Goal: Information Seeking & Learning: Understand process/instructions

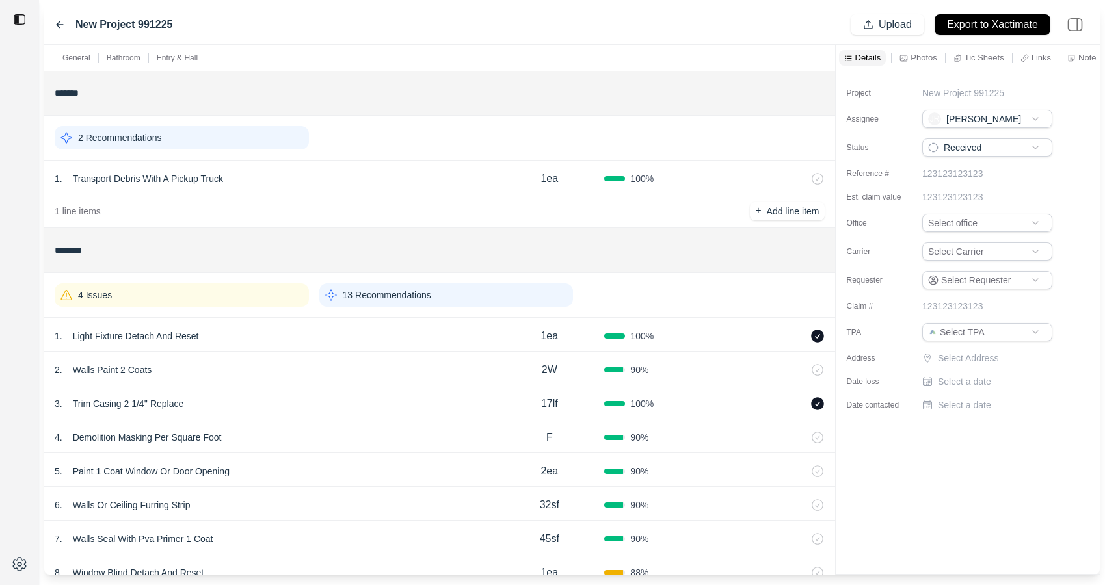
click at [397, 301] on p "13 Recommendations" at bounding box center [387, 295] width 88 height 13
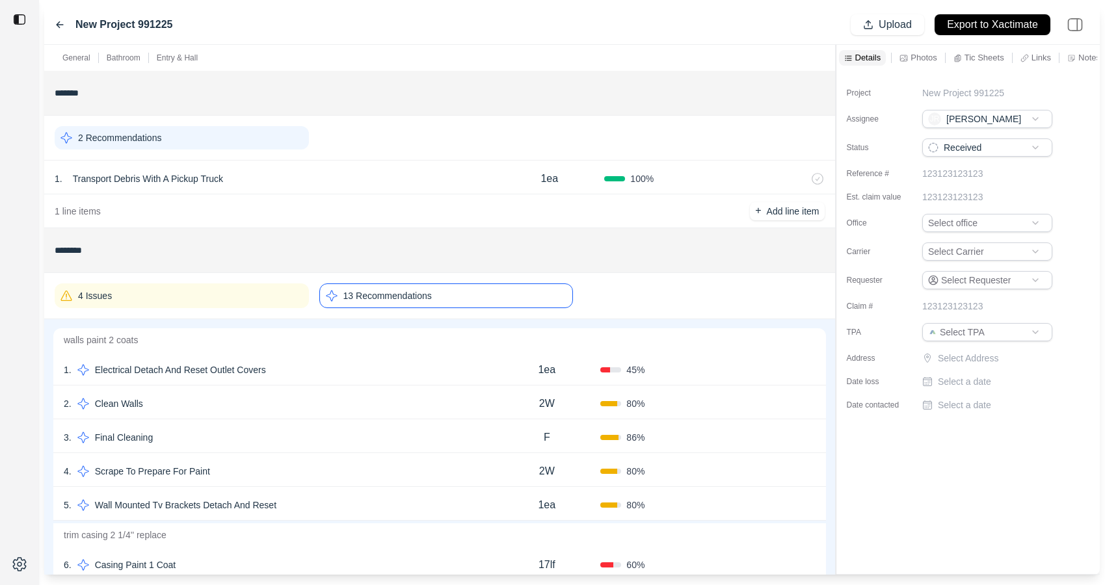
click at [414, 351] on p "walls paint 2 coats" at bounding box center [439, 340] width 773 height 23
click at [414, 369] on div "1 . Electrical Detach And Reset Outlet Covers" at bounding box center [278, 370] width 429 height 18
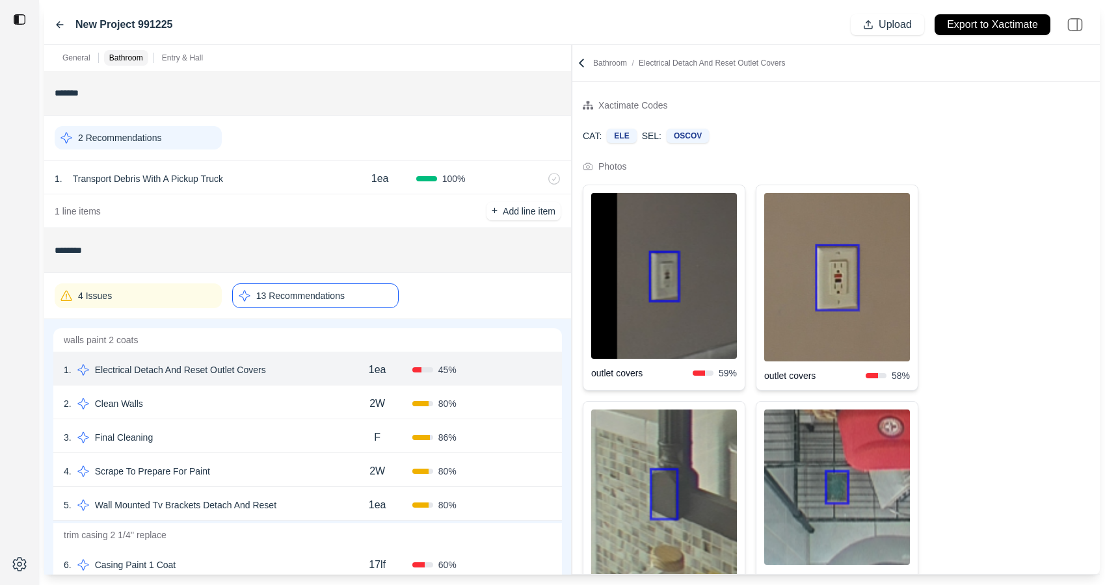
click at [572, 148] on div at bounding box center [572, 310] width 1 height 530
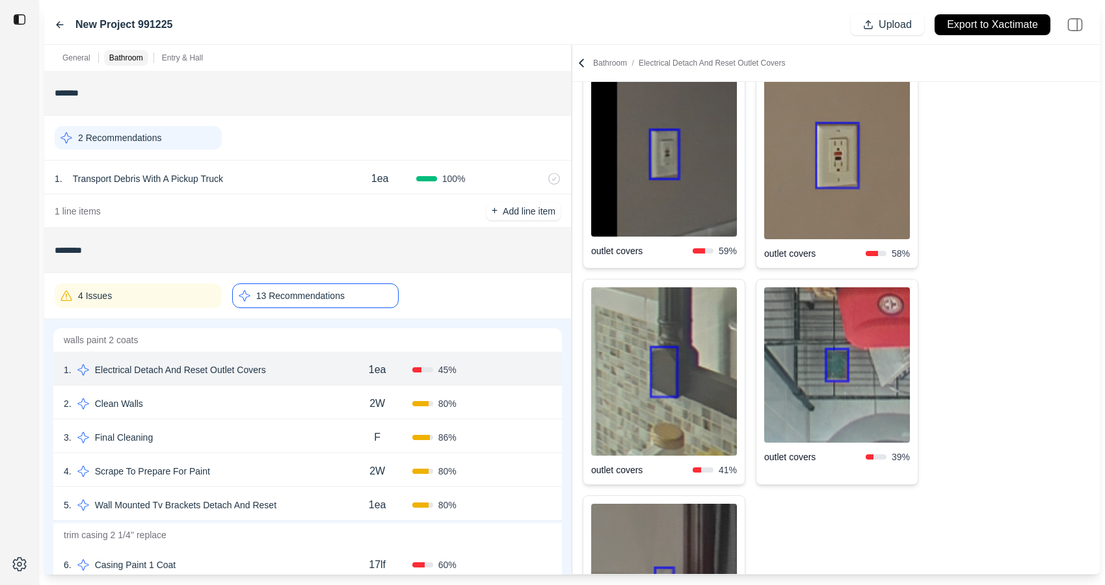
scroll to position [110, 0]
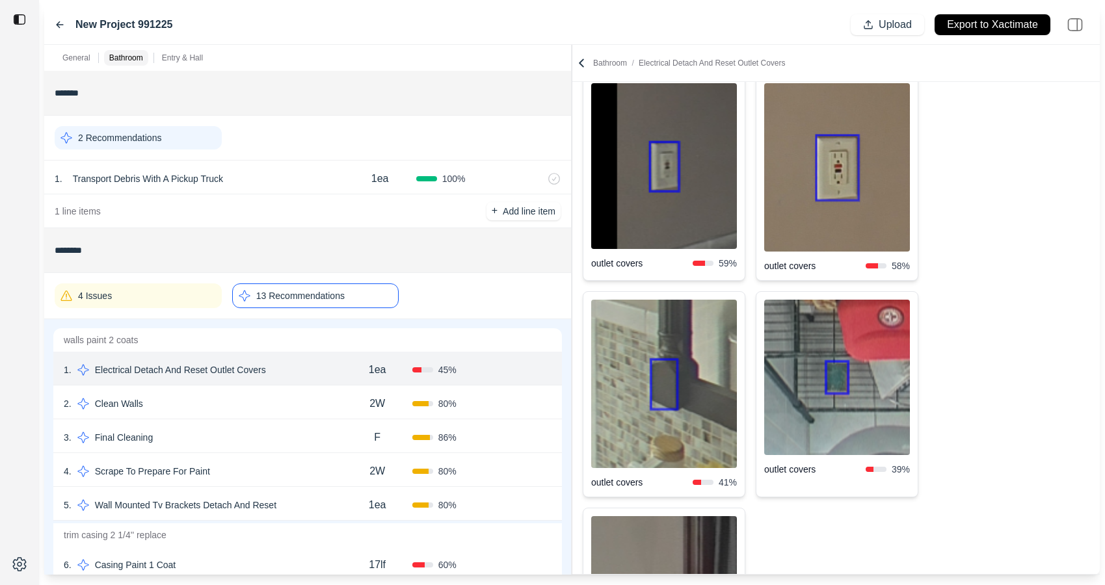
click at [809, 402] on img at bounding box center [837, 377] width 146 height 155
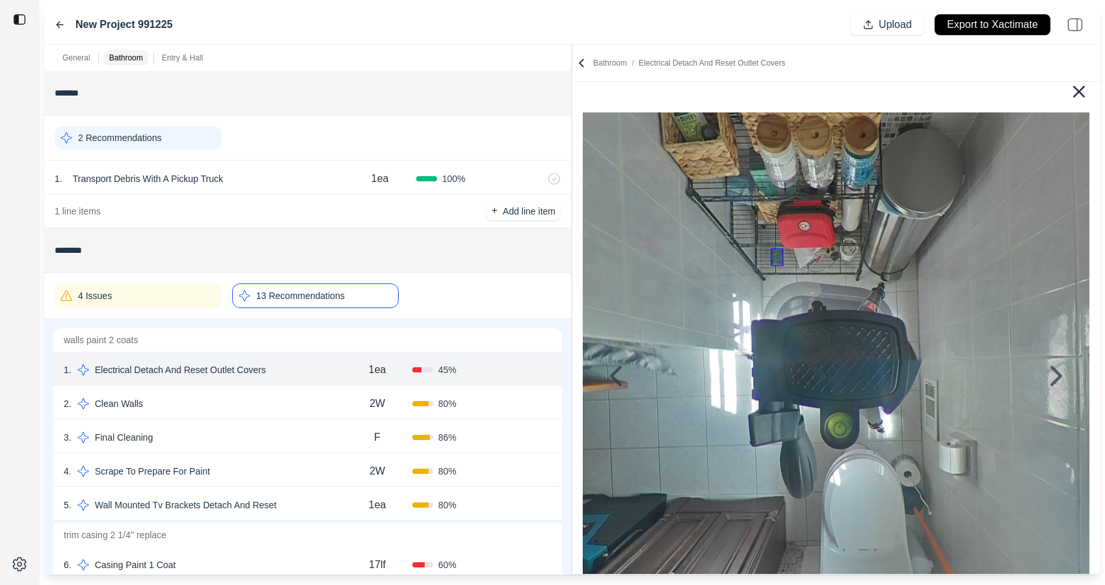
scroll to position [21, 0]
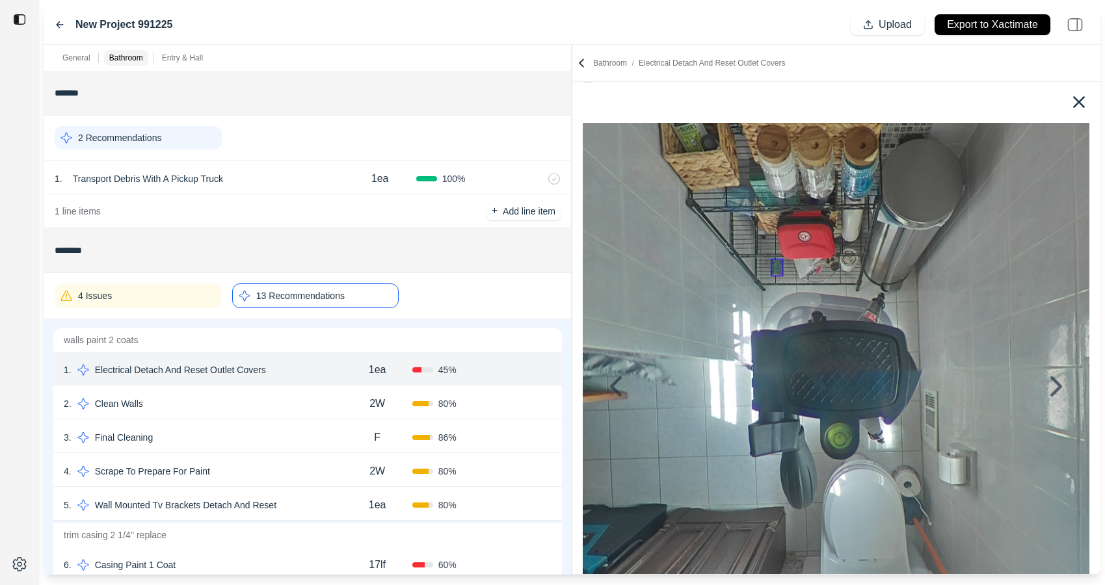
click at [1075, 98] on icon at bounding box center [1079, 102] width 12 height 12
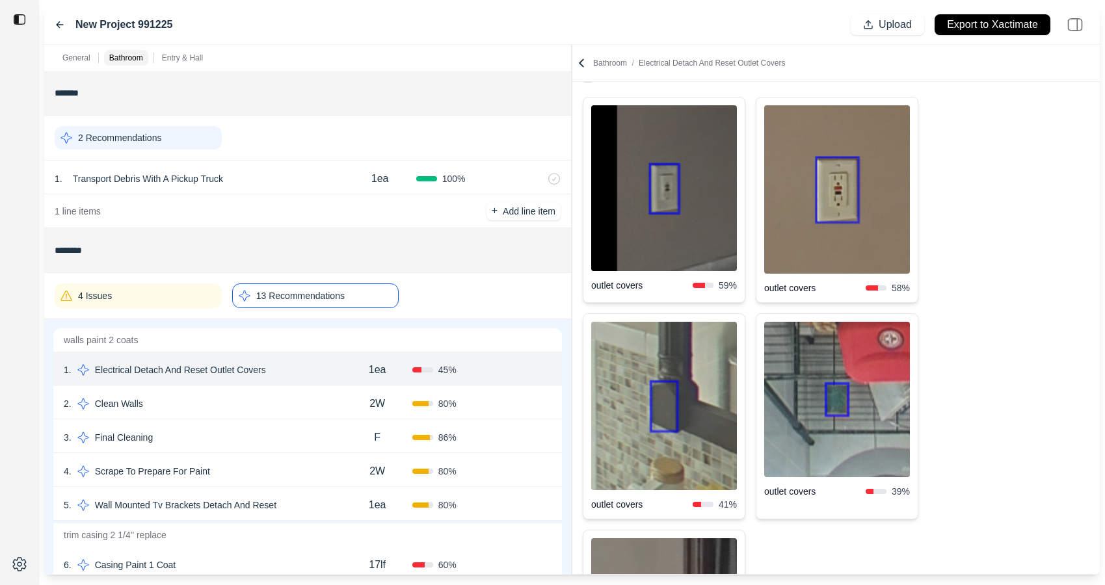
click at [612, 397] on img at bounding box center [664, 406] width 146 height 168
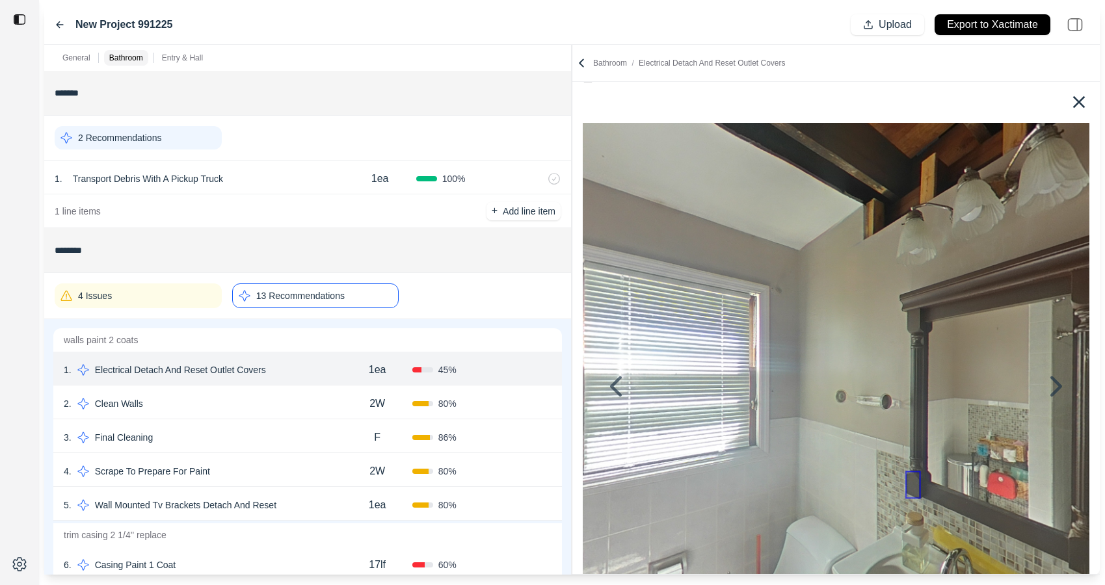
click at [1074, 98] on icon at bounding box center [1079, 102] width 12 height 12
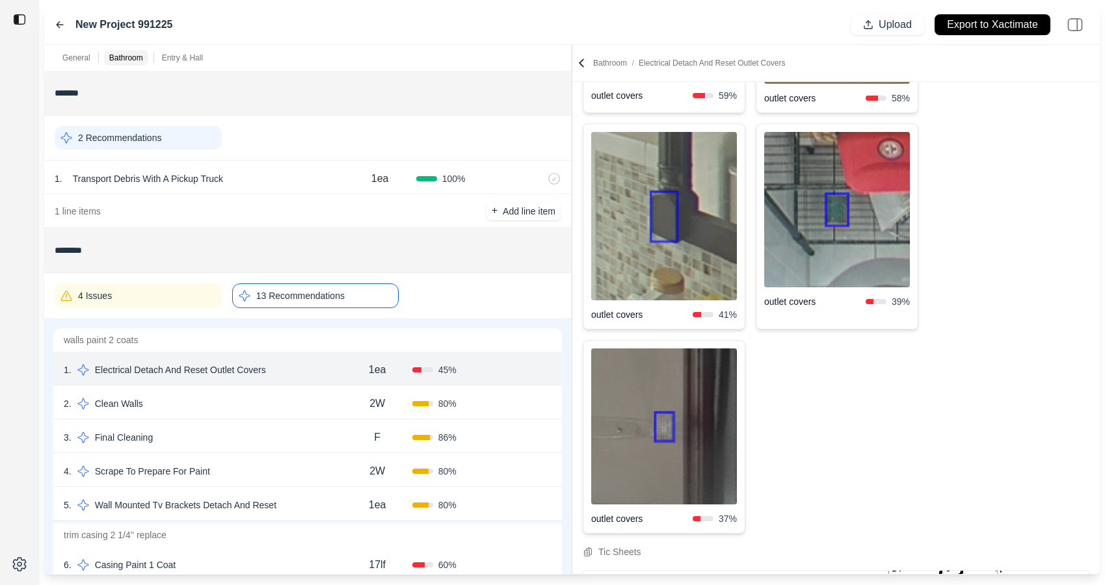
scroll to position [367, 0]
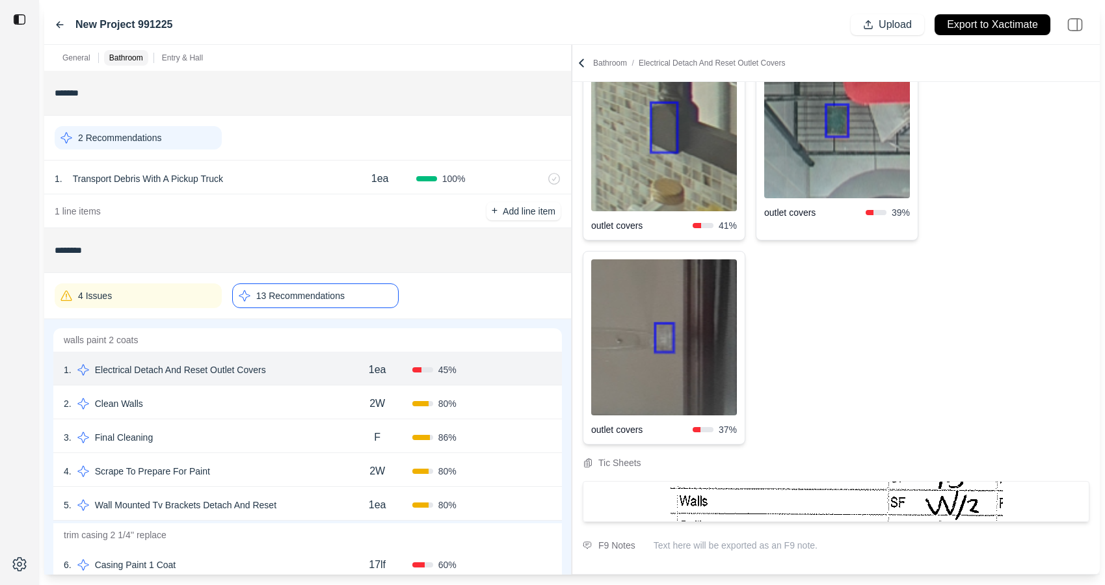
click at [672, 377] on img at bounding box center [664, 338] width 146 height 156
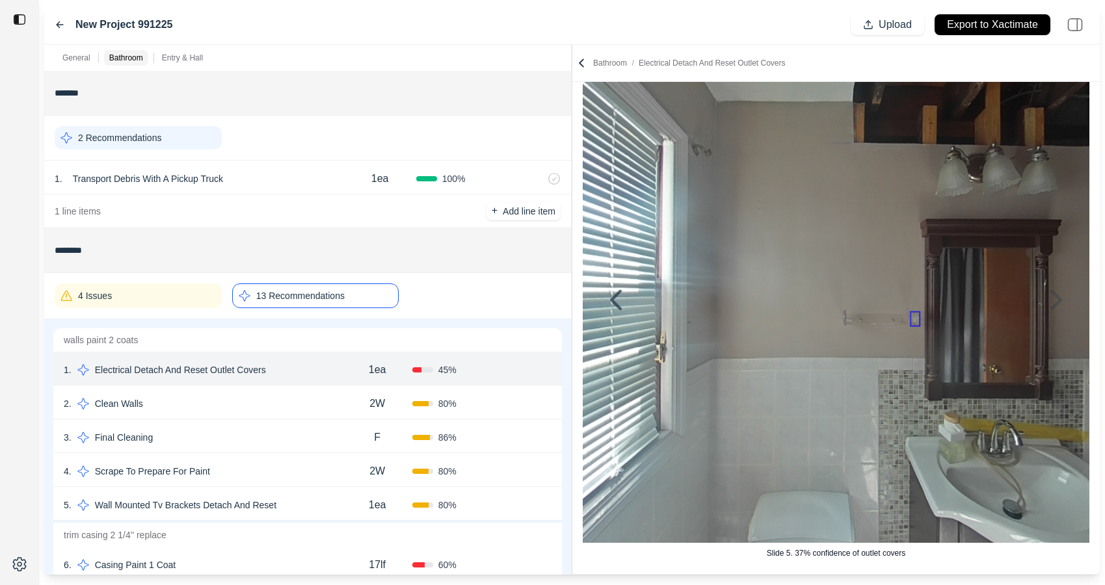
scroll to position [0, 0]
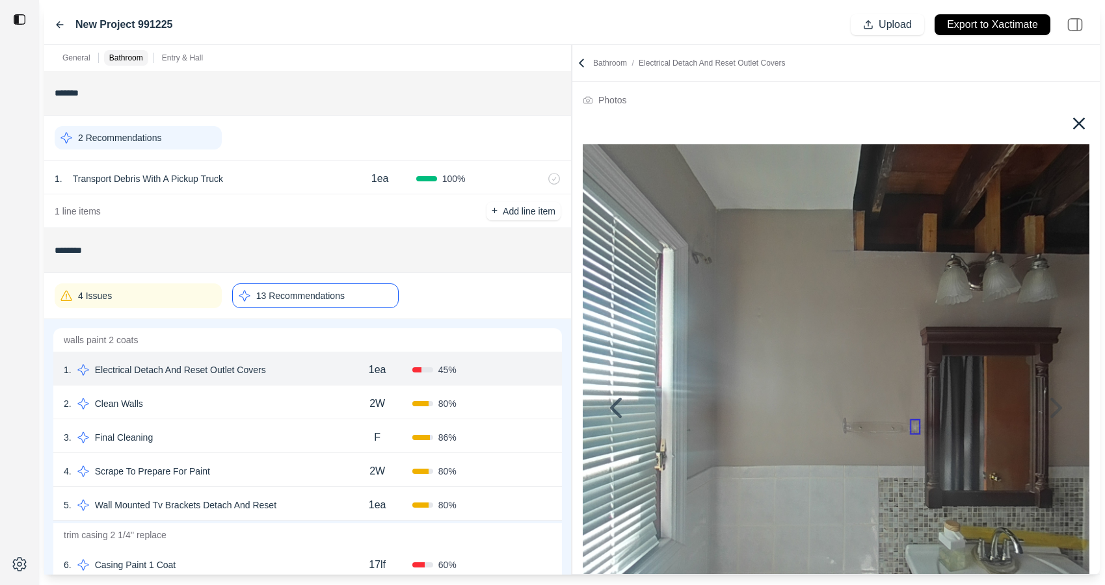
click at [1074, 117] on icon at bounding box center [1079, 123] width 21 height 21
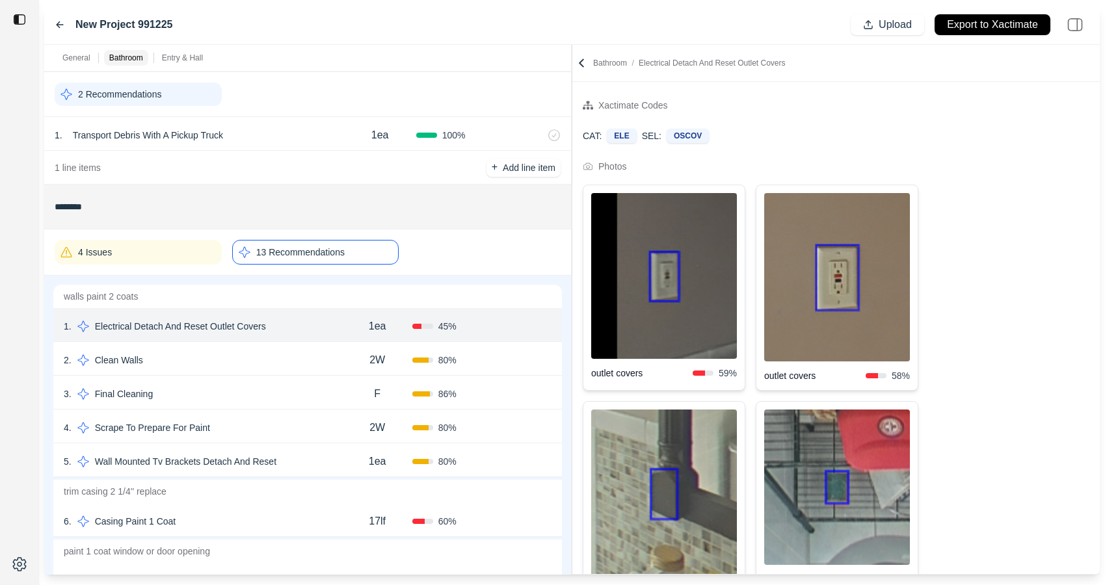
scroll to position [62, 0]
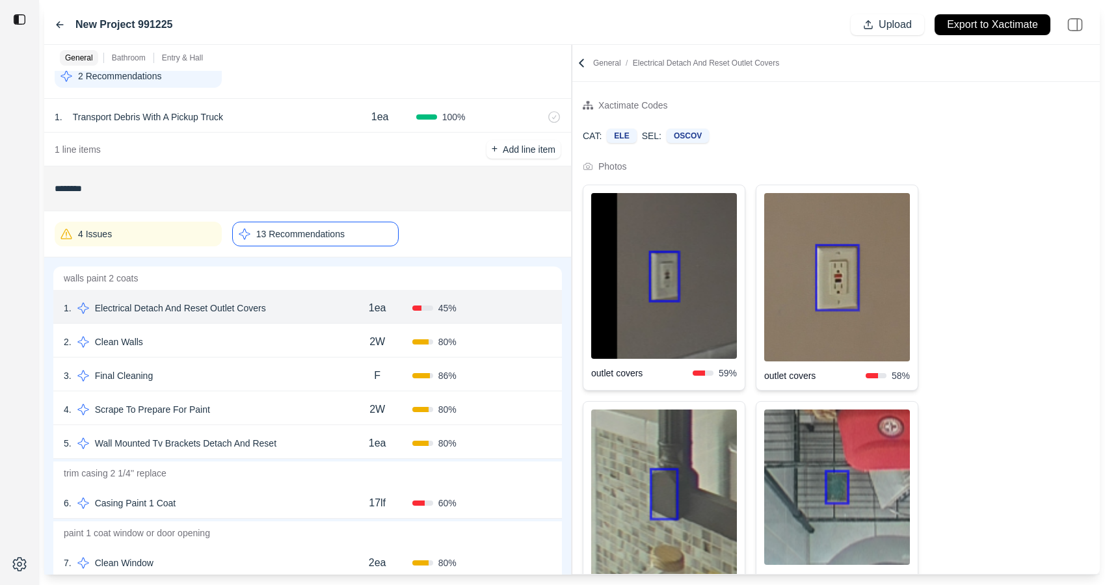
click at [282, 345] on div "2 . Clean Walls" at bounding box center [203, 342] width 279 height 18
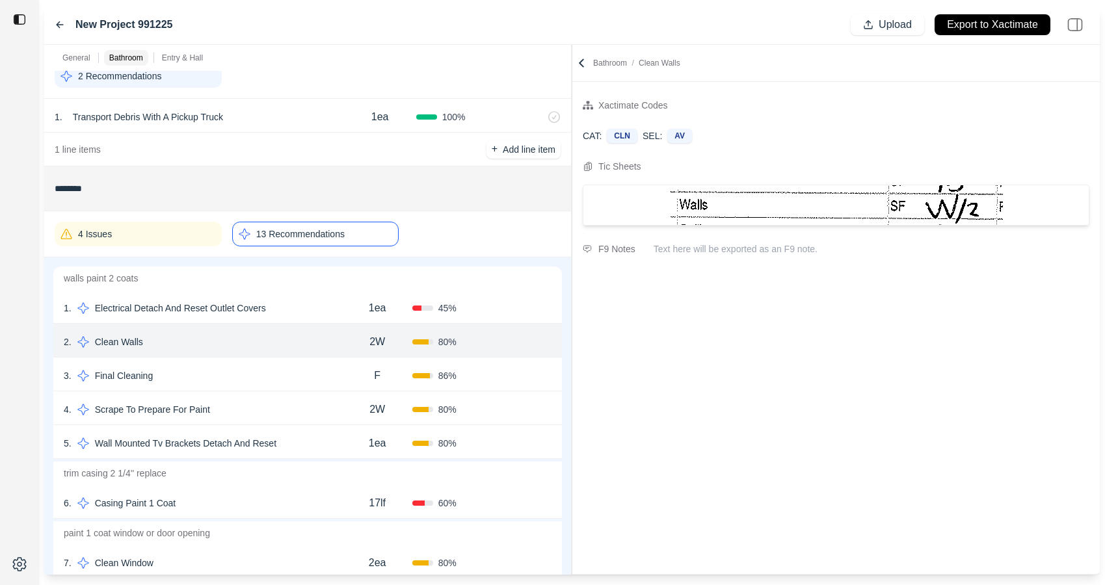
click at [280, 377] on div "3 . Final Cleaning" at bounding box center [203, 376] width 279 height 18
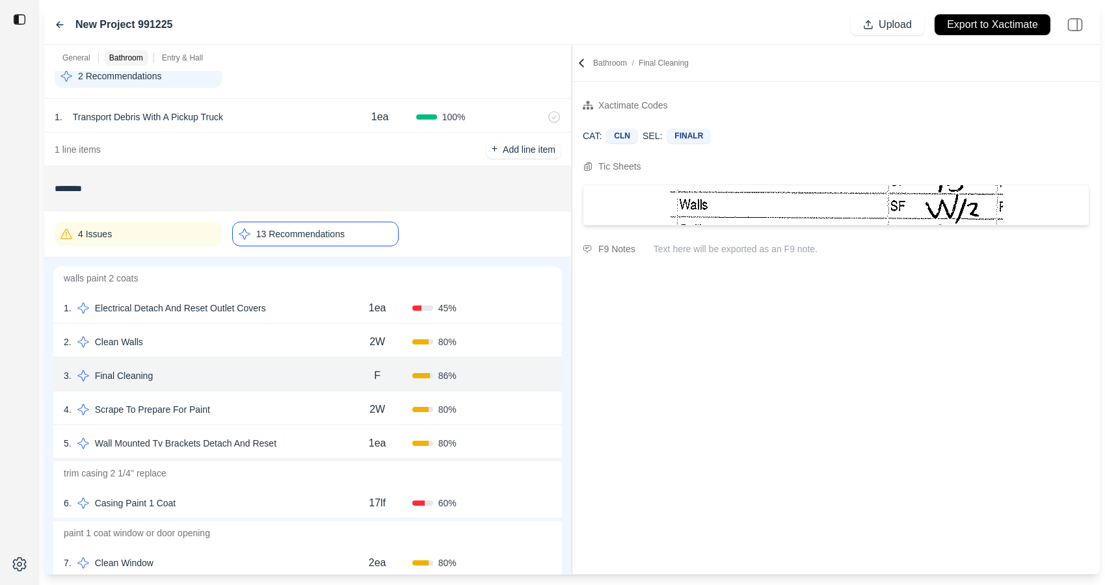
click at [291, 405] on div "4 . Scrape To Prepare For Paint" at bounding box center [203, 410] width 279 height 18
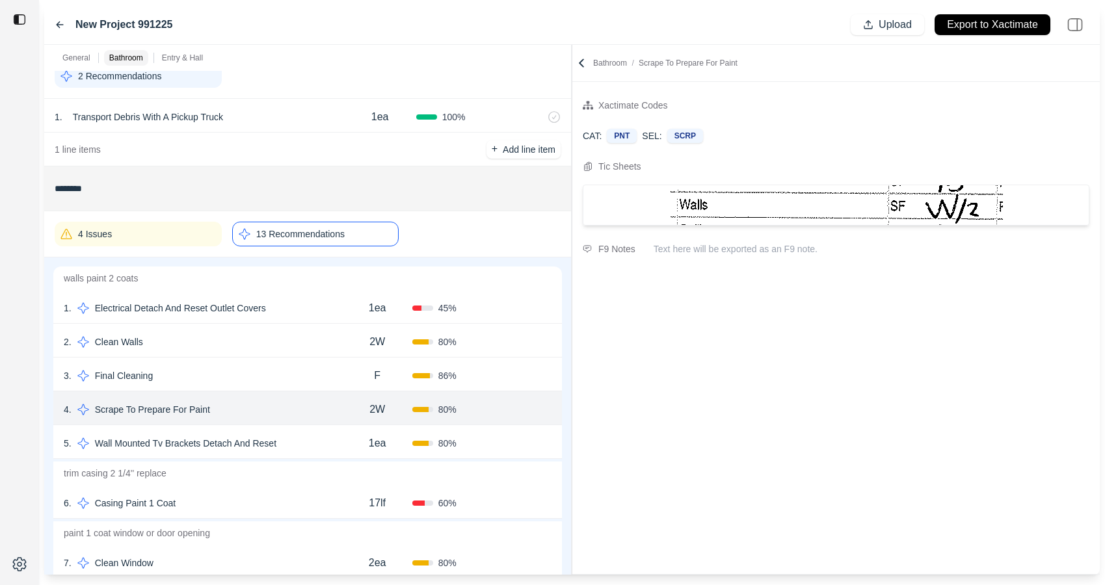
click at [323, 437] on div "5 . Wall Mounted Tv Brackets Detach And Reset" at bounding box center [203, 444] width 279 height 18
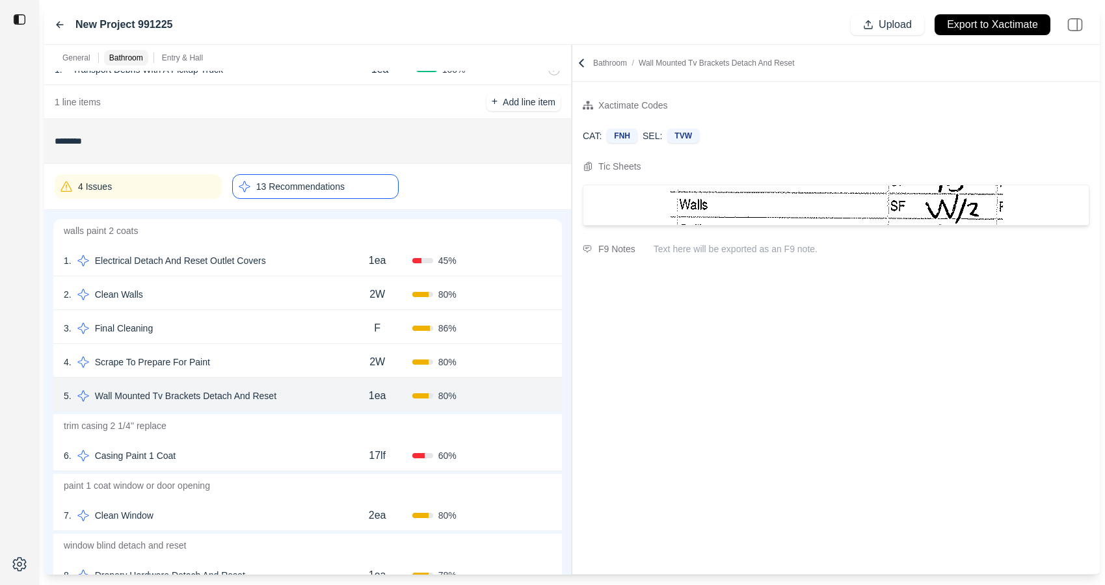
scroll to position [107, 0]
click at [308, 464] on div "6 . Casing Paint 1 Coat" at bounding box center [203, 458] width 279 height 18
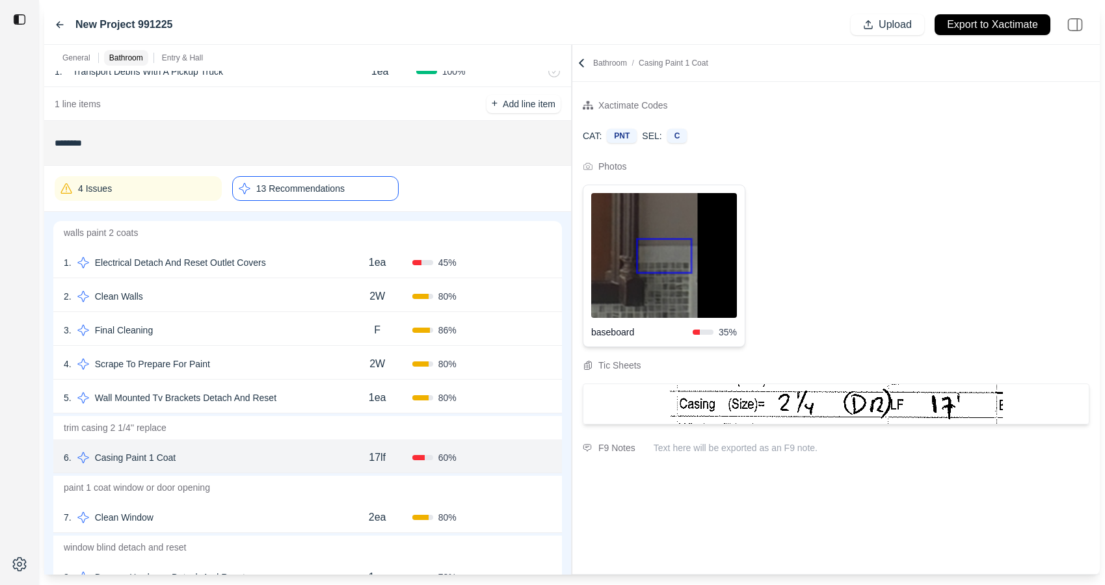
click at [695, 263] on img at bounding box center [664, 255] width 146 height 125
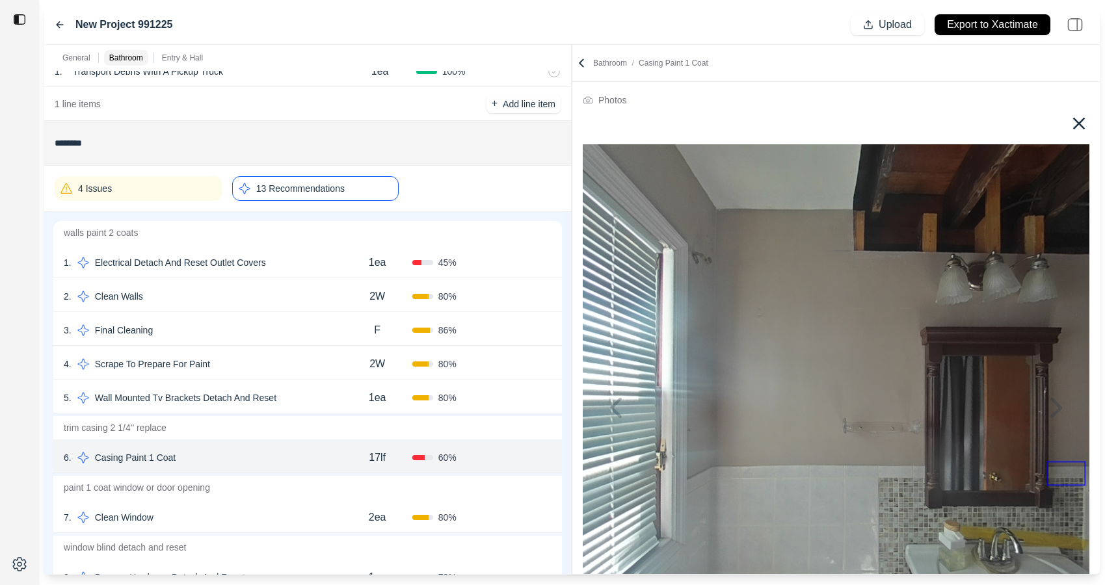
click at [1085, 119] on icon at bounding box center [1079, 123] width 21 height 21
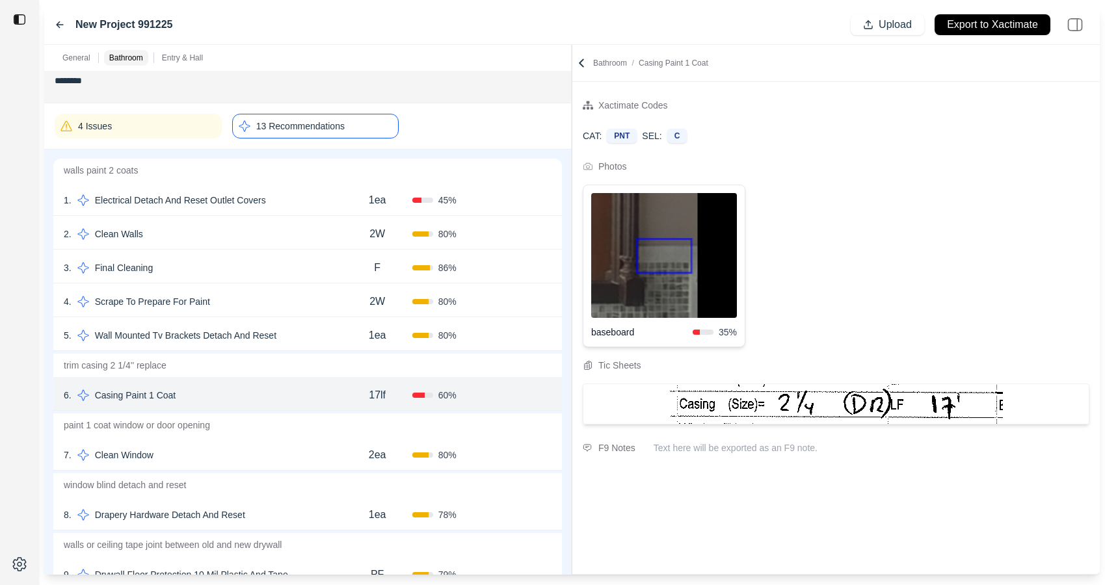
click at [296, 464] on div "7 . Clean Window" at bounding box center [203, 455] width 279 height 18
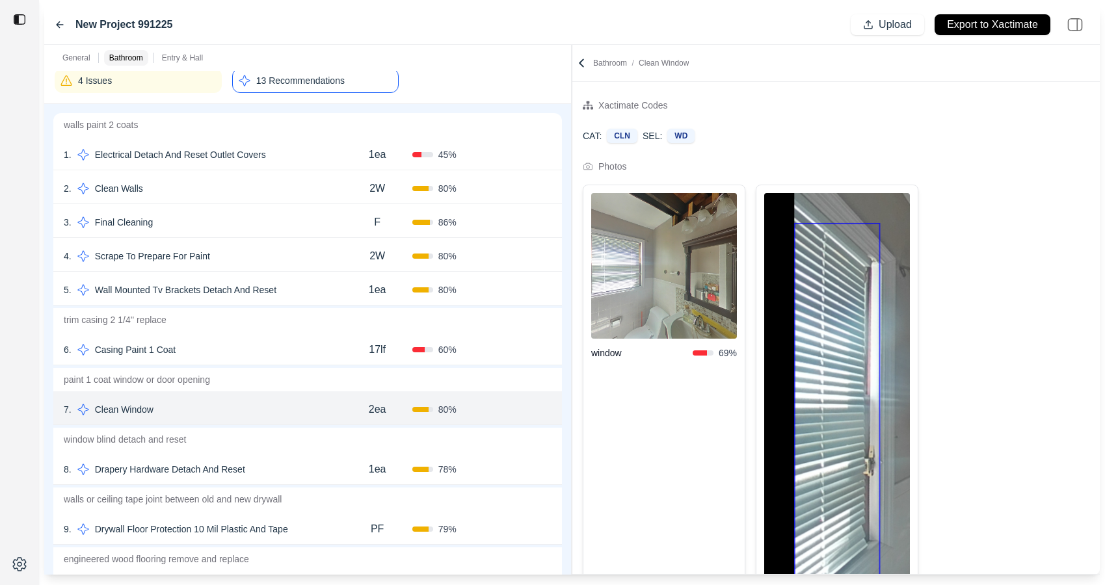
scroll to position [214, 0]
click at [405, 168] on div "General Bathroom Entry & Hall ******* 2 Recommendations 1 . Transport Debris Wi…" at bounding box center [572, 310] width 1056 height 530
click at [688, 261] on img at bounding box center [664, 266] width 146 height 146
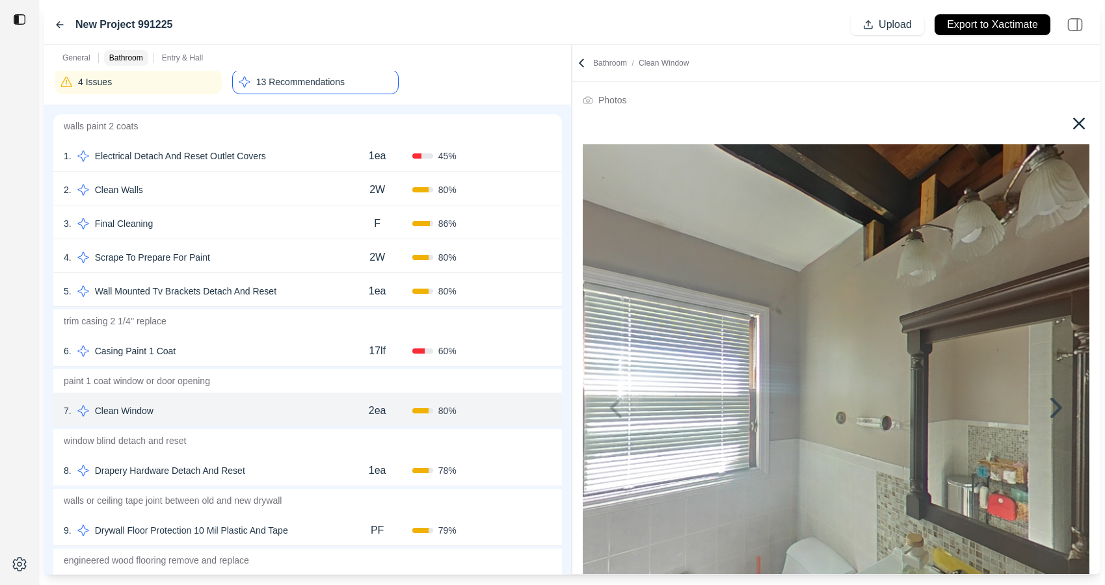
click at [1075, 121] on icon at bounding box center [1079, 123] width 21 height 21
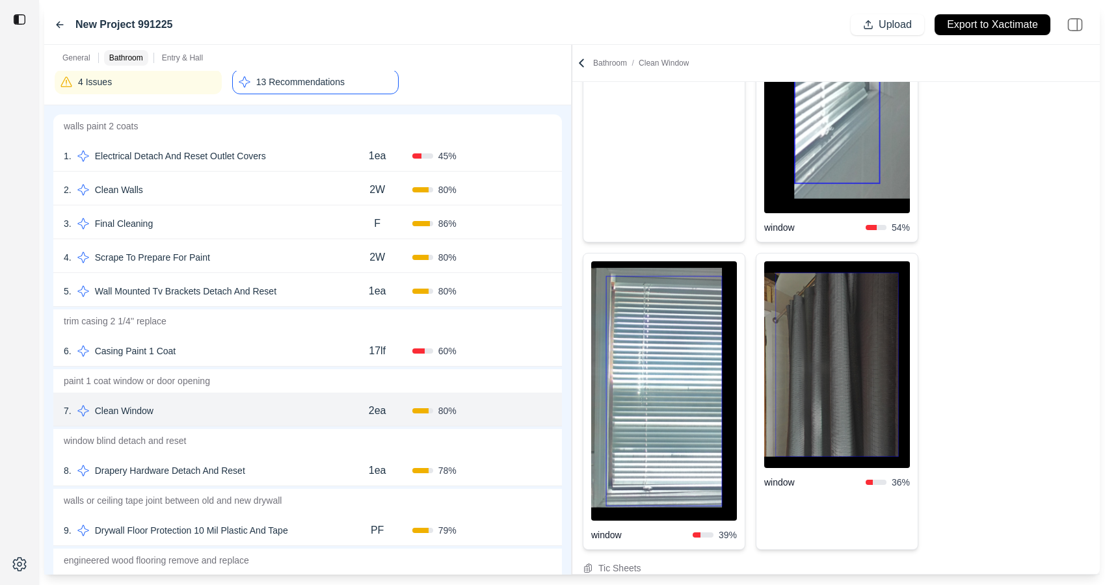
scroll to position [522, 0]
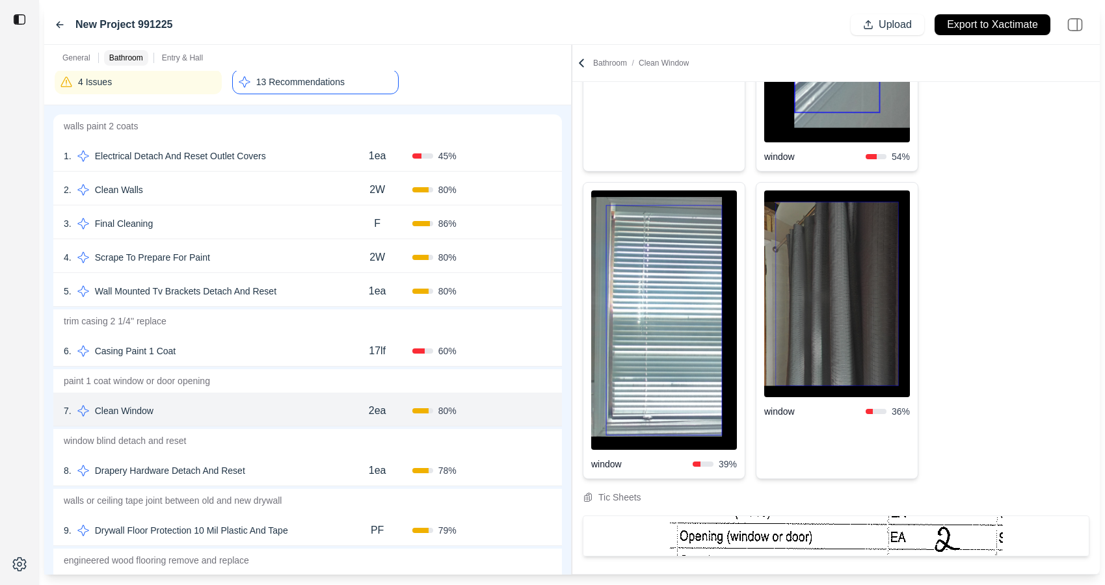
click at [284, 474] on div "8 . Drapery Hardware Detach And Reset" at bounding box center [203, 471] width 279 height 18
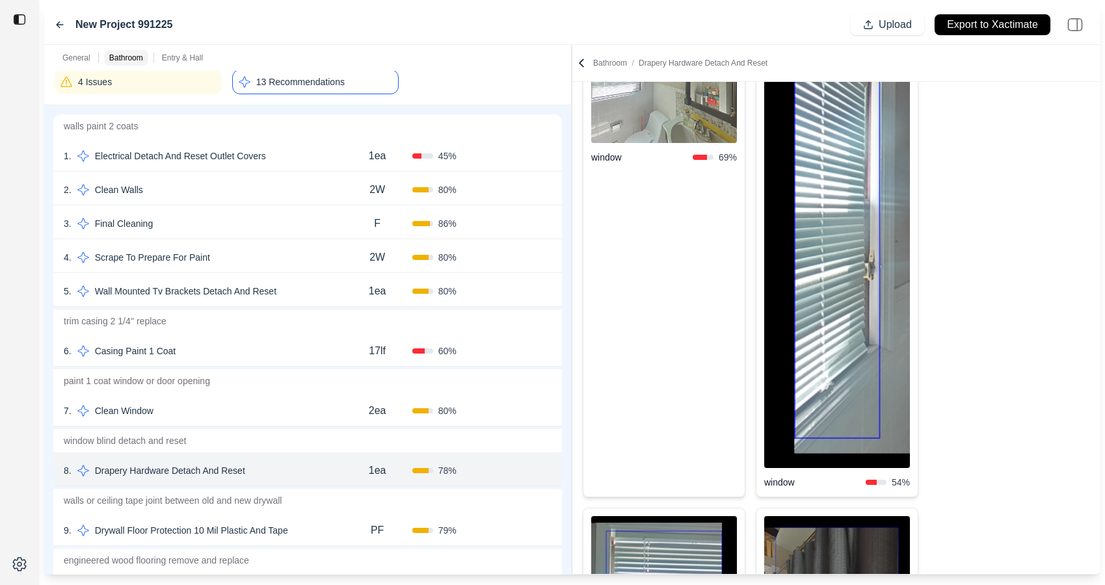
scroll to position [247, 0]
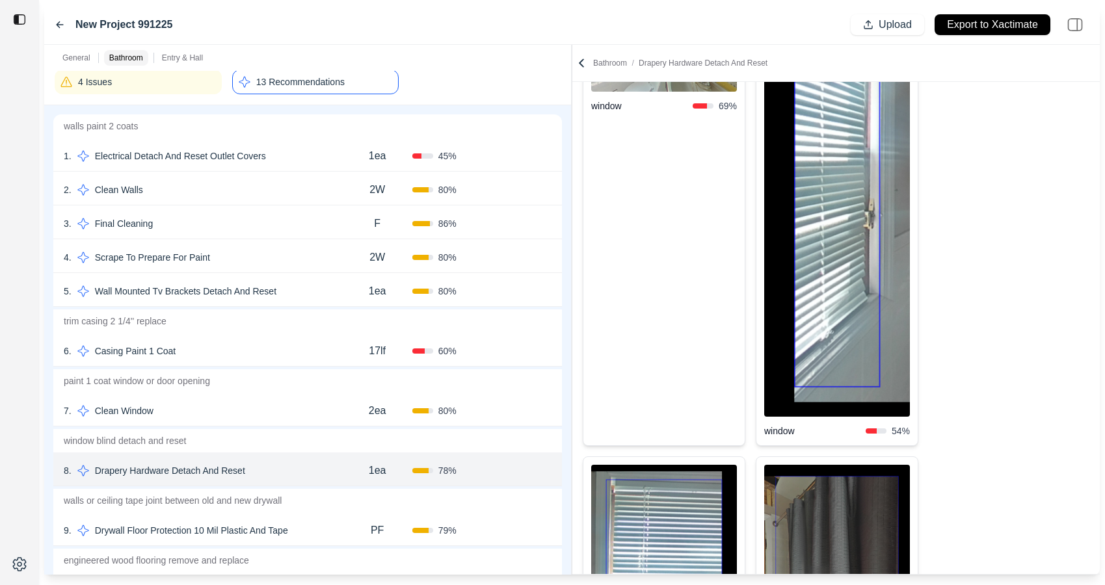
click at [328, 531] on div "9 . Drywall Floor Protection 10 Mil Plastic And Tape" at bounding box center [203, 531] width 279 height 18
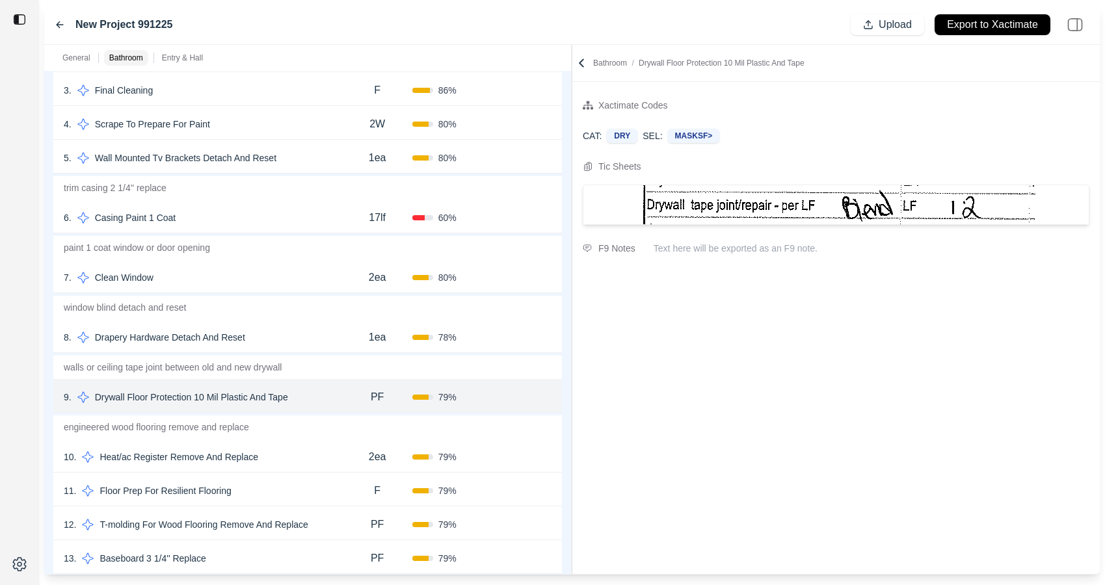
scroll to position [396, 0]
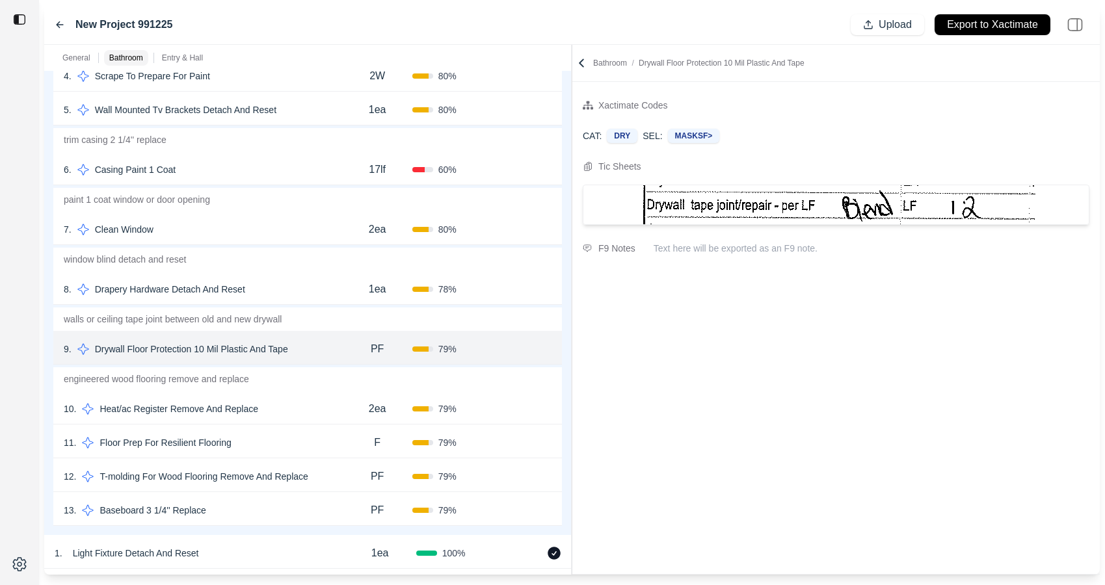
click at [311, 410] on div "10 . Heat/ac Register Remove And Replace" at bounding box center [203, 409] width 279 height 18
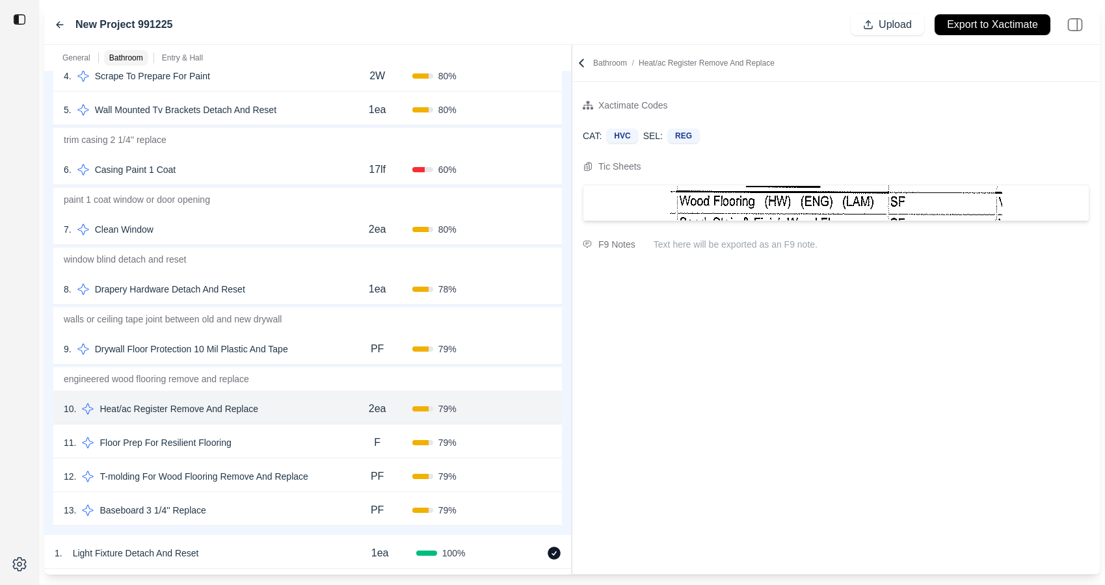
click at [304, 440] on div "11 . Floor Prep For Resilient Flooring" at bounding box center [203, 443] width 279 height 18
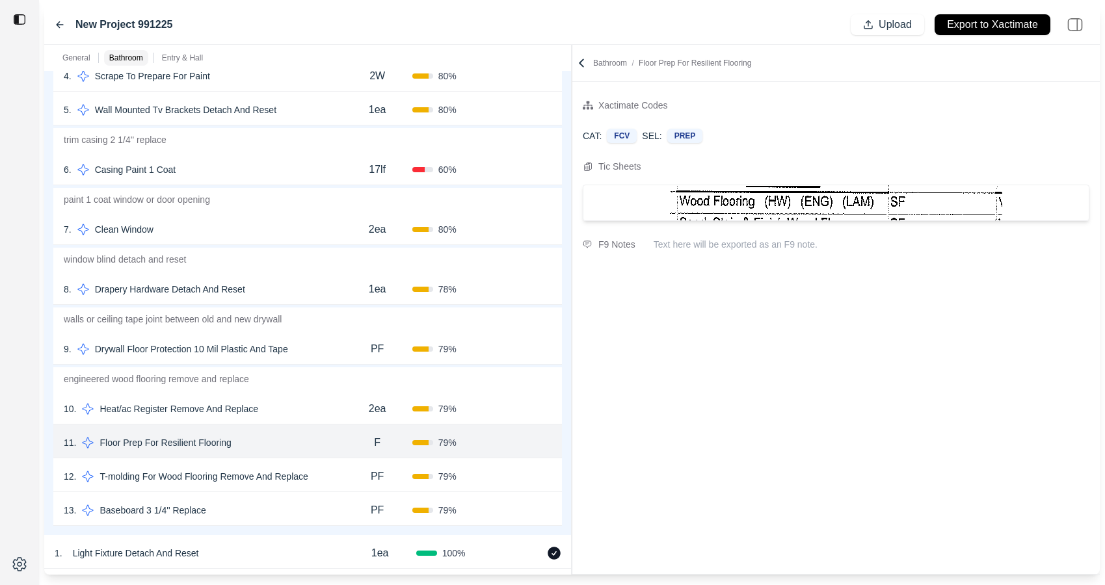
click at [335, 466] on div "12 . T-molding For Wood Flooring Remove And Replace PF 79 % Confirm" at bounding box center [307, 476] width 509 height 34
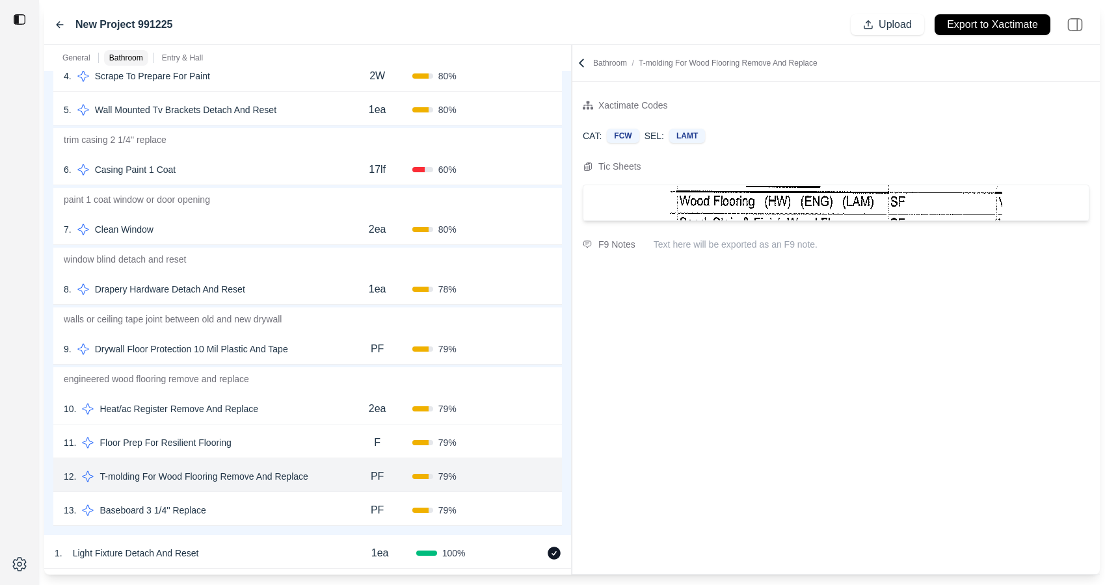
click at [313, 511] on div "13 . Baseboard 3 1/4'' Replace" at bounding box center [203, 511] width 279 height 18
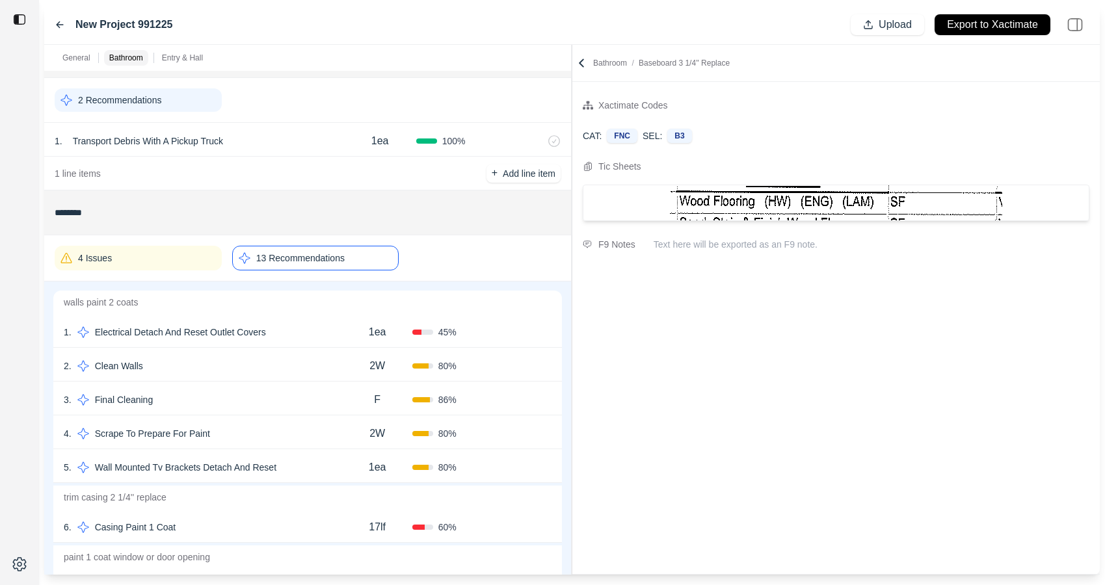
scroll to position [0, 0]
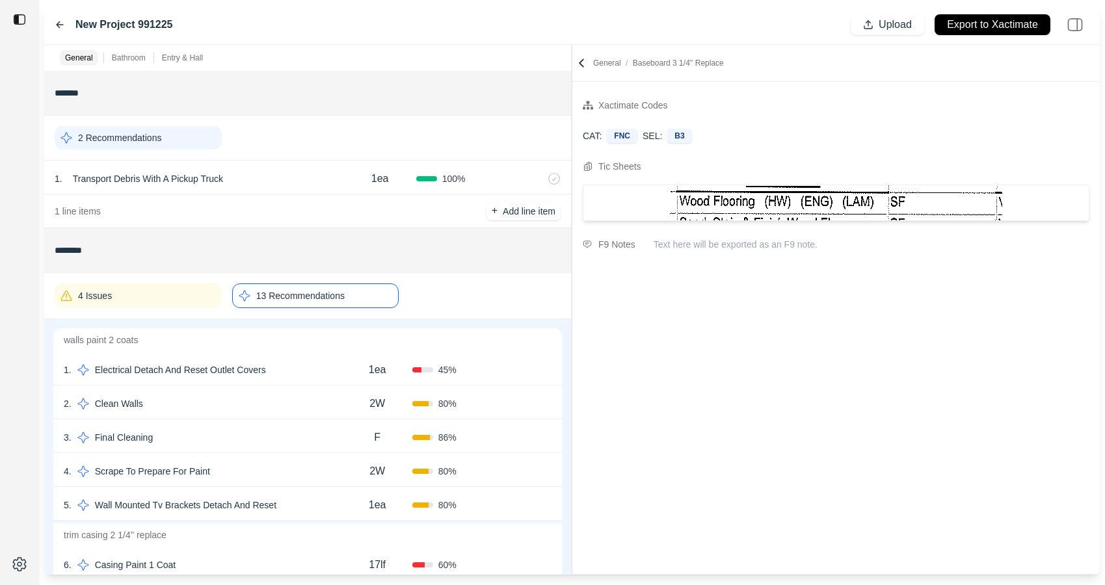
click at [165, 289] on div "4 Issues" at bounding box center [138, 296] width 167 height 25
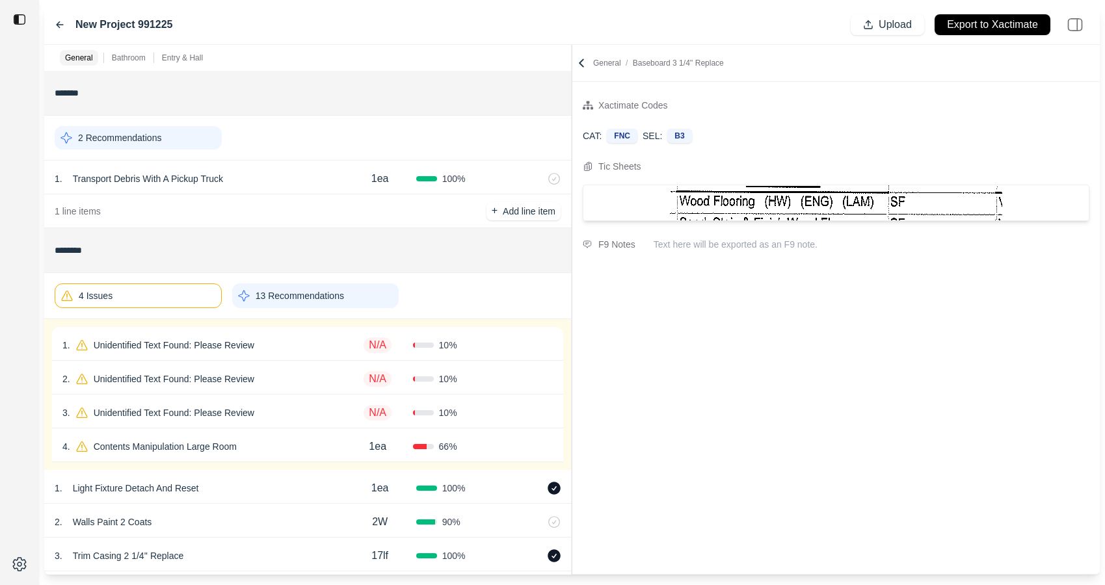
click at [294, 337] on div "1 . Unidentified Text Found: Please Review" at bounding box center [202, 345] width 280 height 18
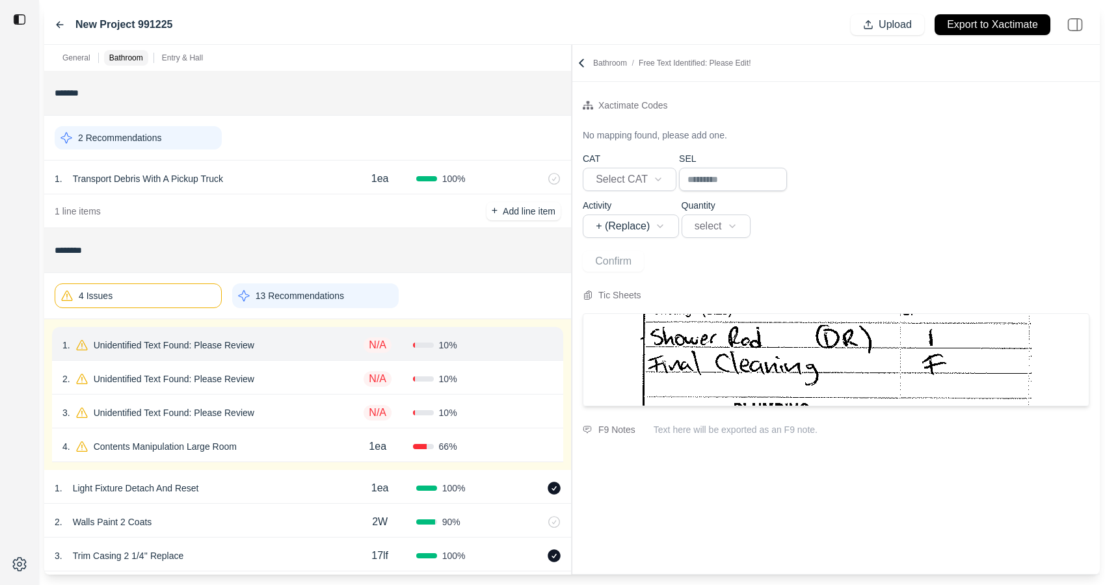
click at [194, 308] on div "4 Issues 13 Recommendations" at bounding box center [308, 295] width 506 height 35
click at [351, 298] on div "13 Recommendations" at bounding box center [315, 296] width 167 height 25
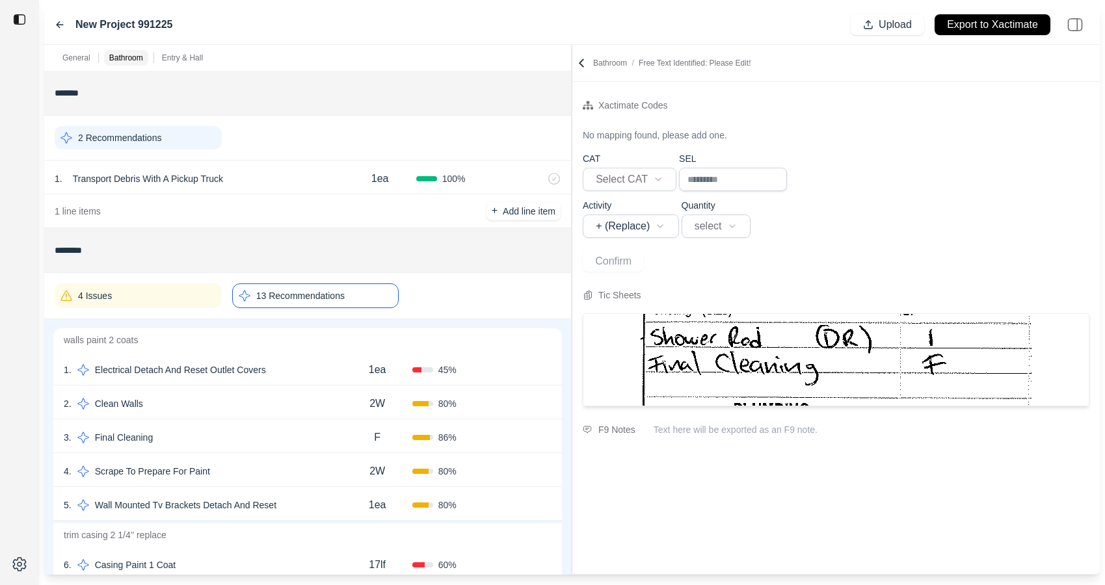
click at [173, 299] on div "4 Issues" at bounding box center [138, 296] width 167 height 25
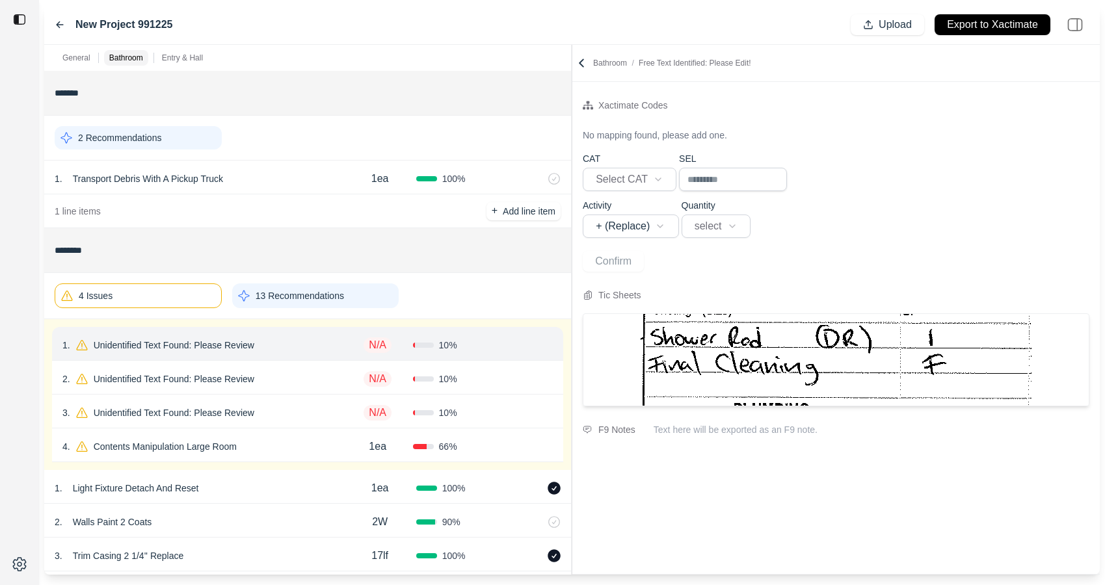
click at [367, 293] on div "13 Recommendations" at bounding box center [315, 296] width 167 height 25
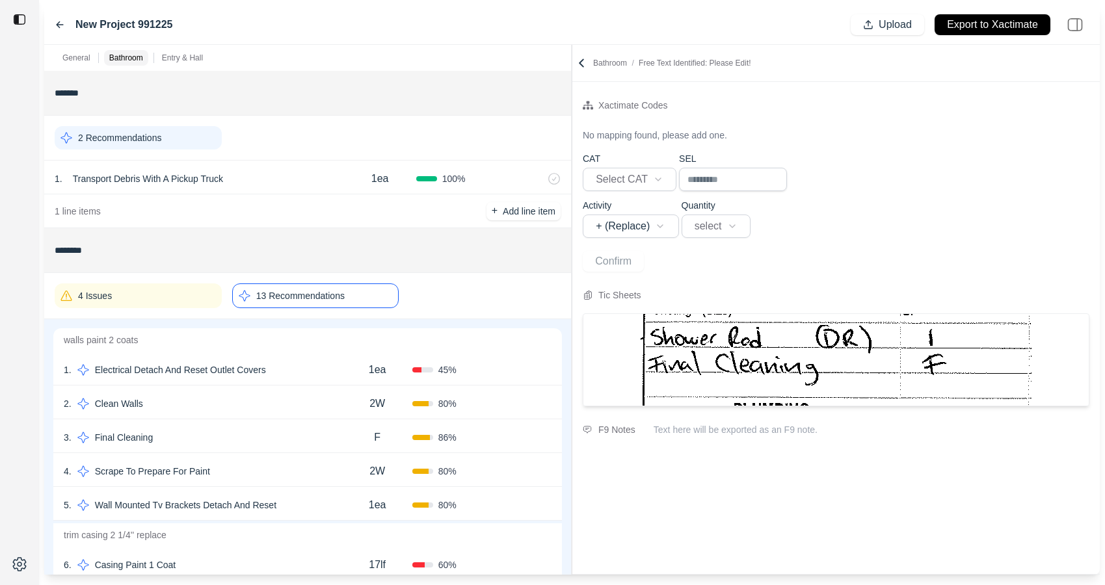
click at [312, 359] on div "1 . Electrical Detach And Reset Outlet Covers 1ea 45 % Confirm" at bounding box center [307, 369] width 509 height 34
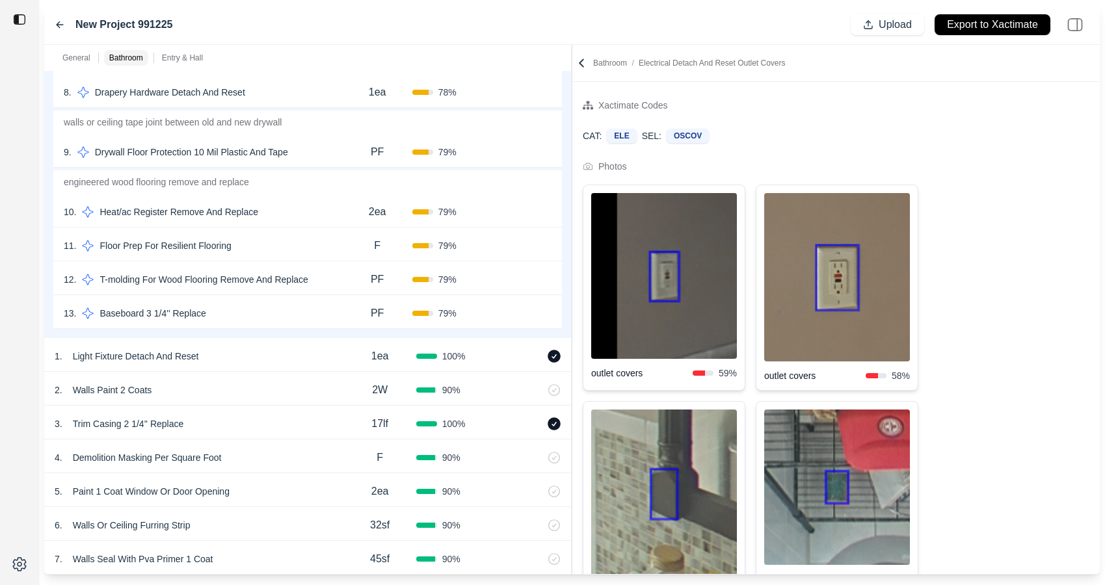
scroll to position [689, 0]
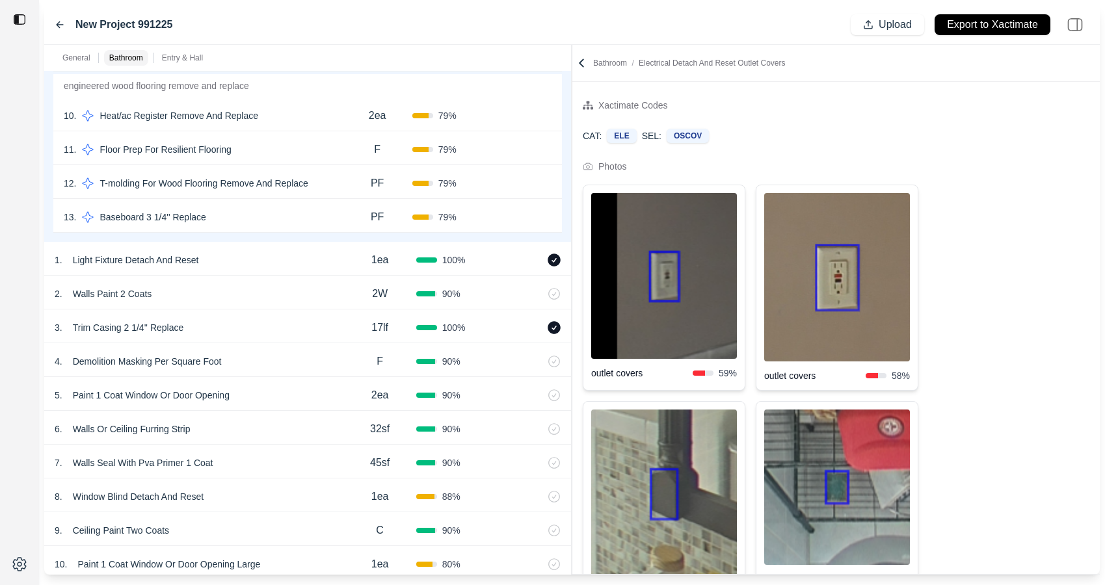
click at [343, 180] on div "PF" at bounding box center [378, 183] width 70 height 26
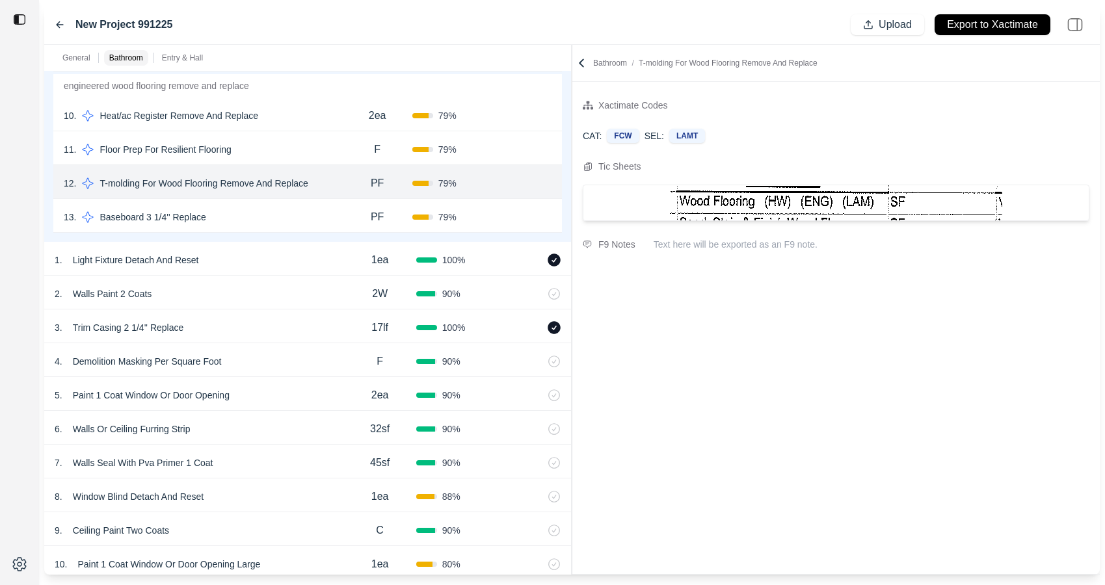
click at [739, 403] on div "Xactimate Codes CAT: FCW SEL: LAMT Tic Sheets F9 Notes Text here will be export…" at bounding box center [836, 328] width 528 height 492
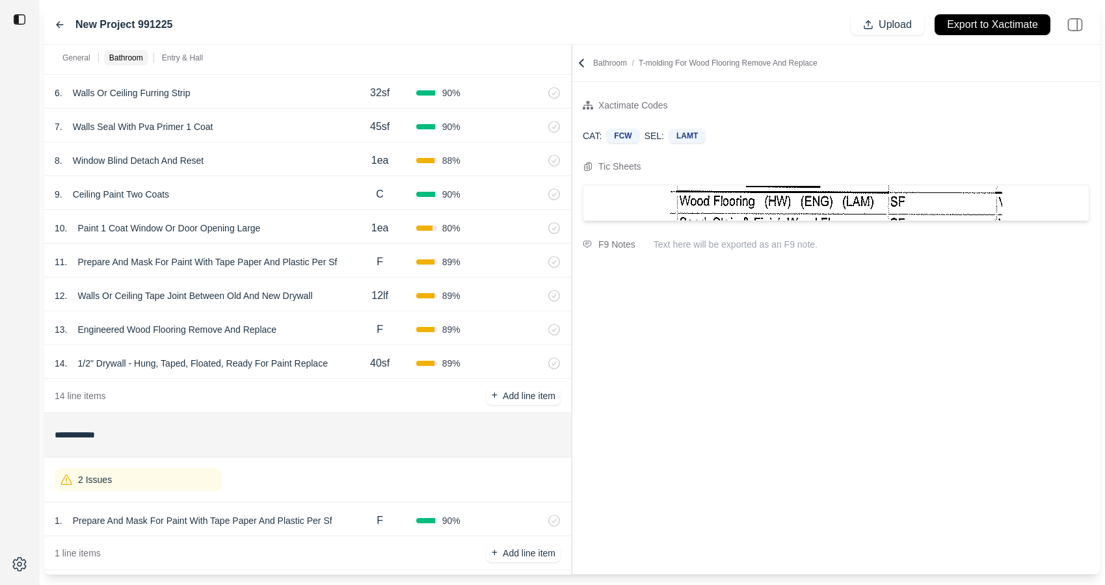
scroll to position [1041, 0]
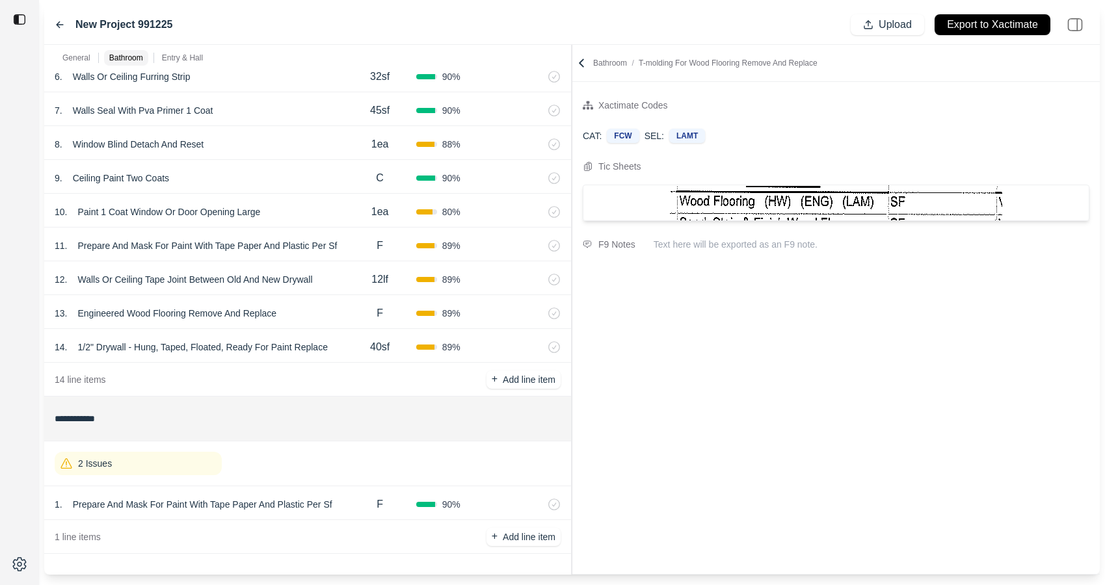
click at [136, 459] on div "2 Issues" at bounding box center [138, 463] width 167 height 23
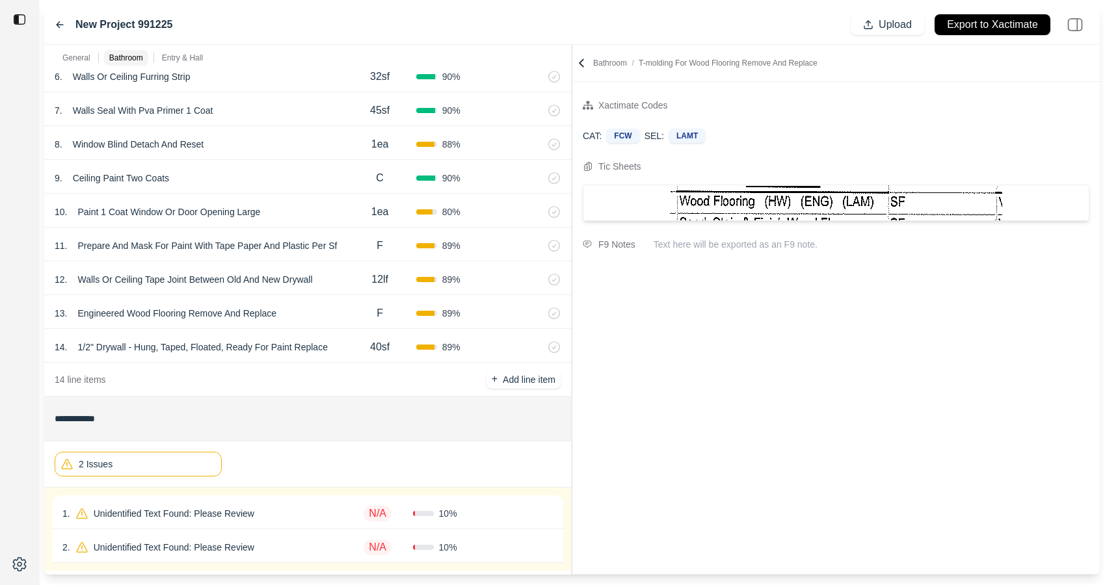
click at [192, 465] on div "2 Issues" at bounding box center [138, 464] width 167 height 25
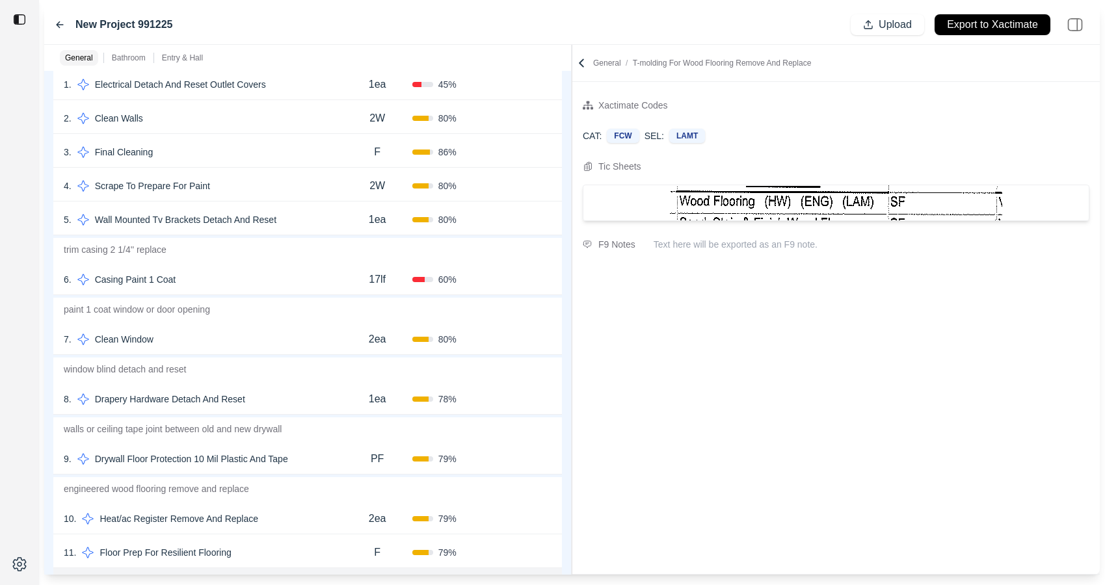
scroll to position [277, 0]
